Goal: Navigation & Orientation: Understand site structure

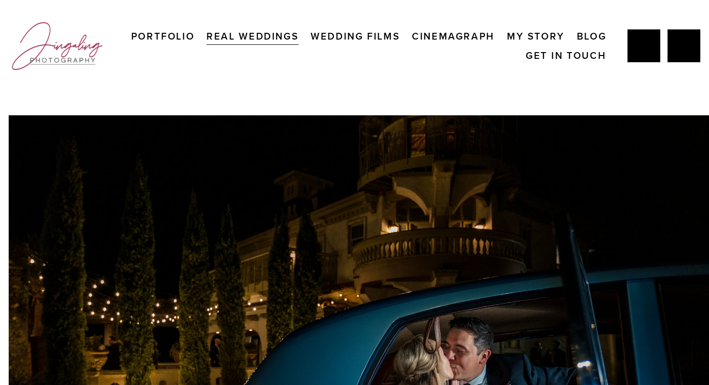
click at [172, 36] on link "Portfolio" at bounding box center [163, 36] width 64 height 19
click at [263, 40] on link "Real Weddings" at bounding box center [252, 36] width 92 height 19
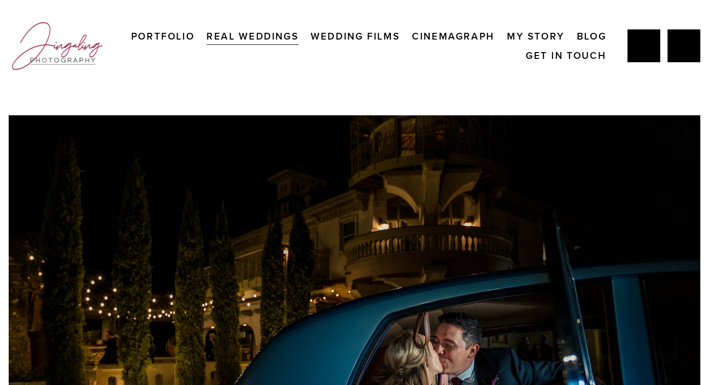
click at [382, 33] on link "Wedding Films" at bounding box center [354, 36] width 89 height 19
click at [533, 38] on link "My Story" at bounding box center [536, 36] width 58 height 19
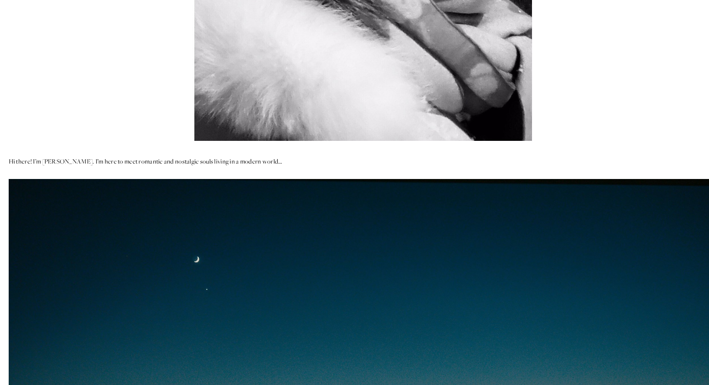
scroll to position [532, 0]
